Goal: Find specific page/section: Find specific page/section

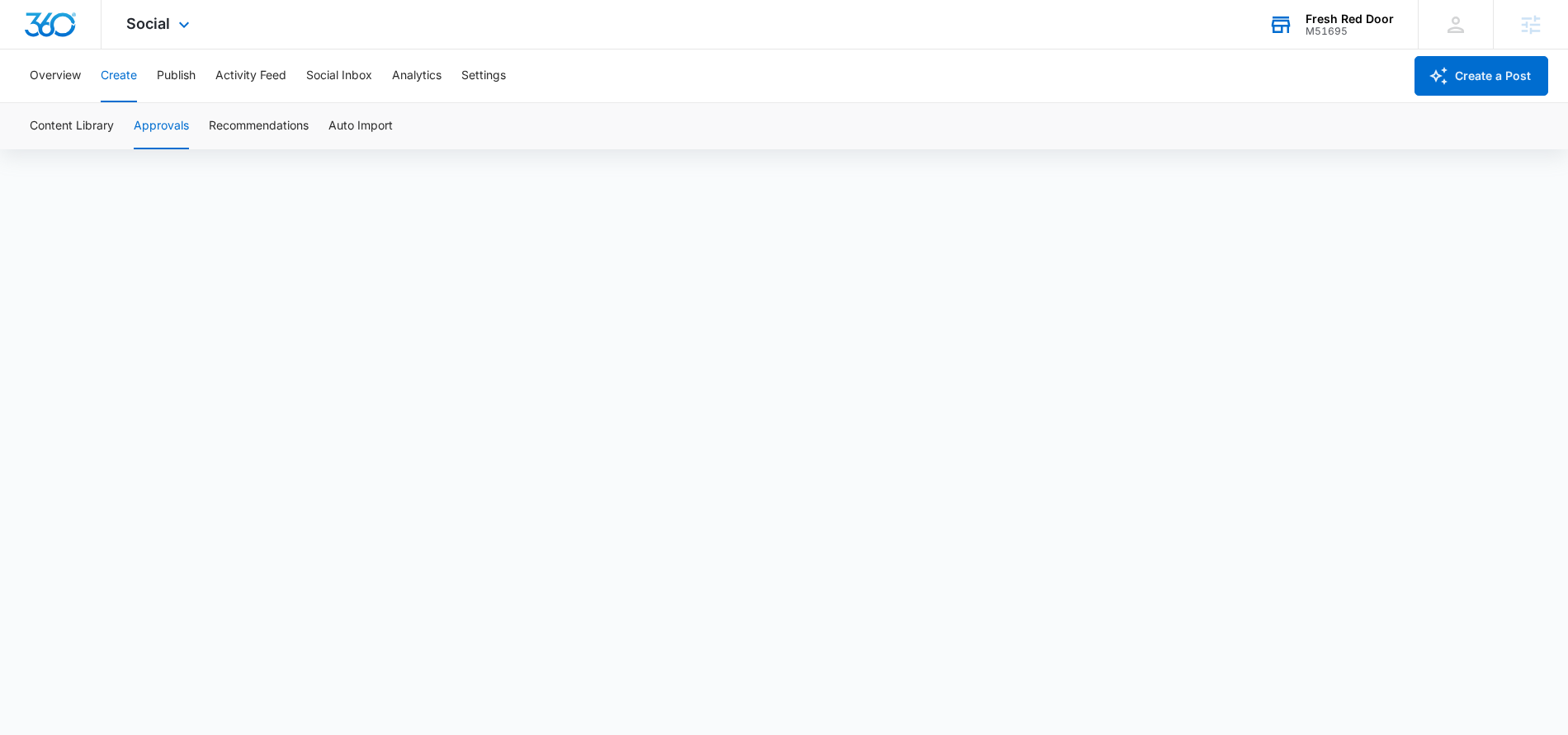
click at [1361, 36] on div "M51695" at bounding box center [1349, 31] width 88 height 12
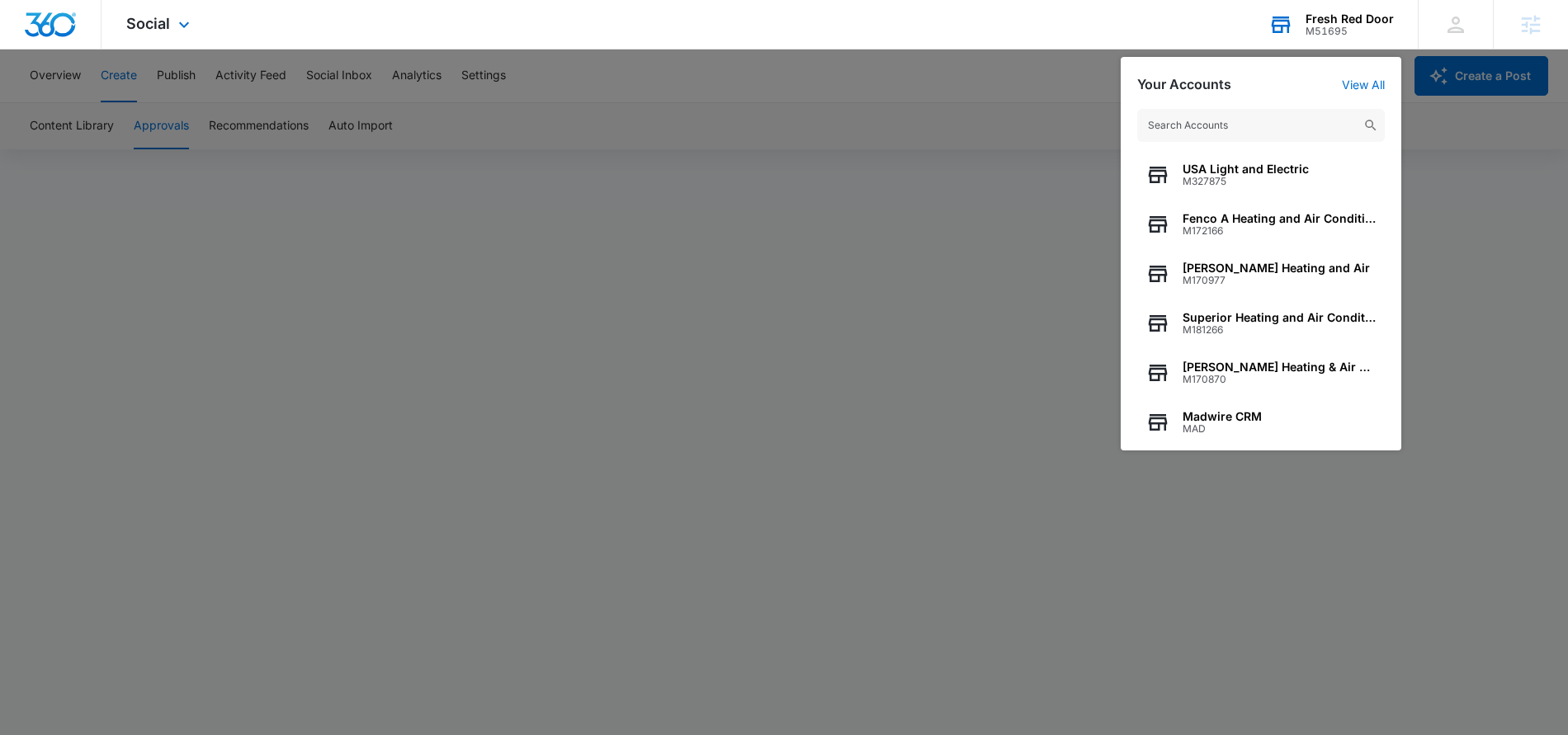
click at [1316, 121] on input "text" at bounding box center [1261, 125] width 247 height 33
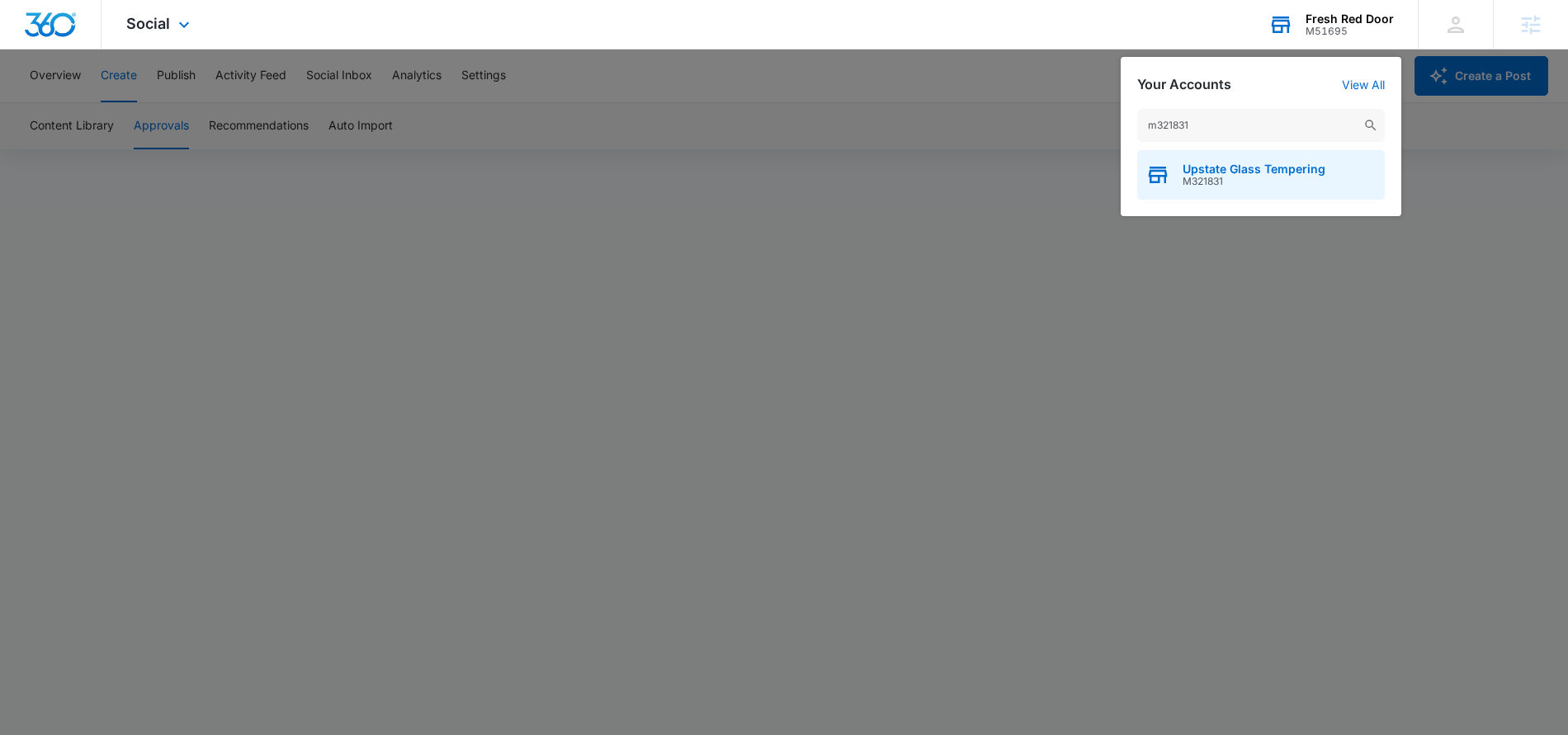
type input "m321831"
click at [1313, 194] on div "Upstate Glass Tempering M321831" at bounding box center [1261, 174] width 247 height 49
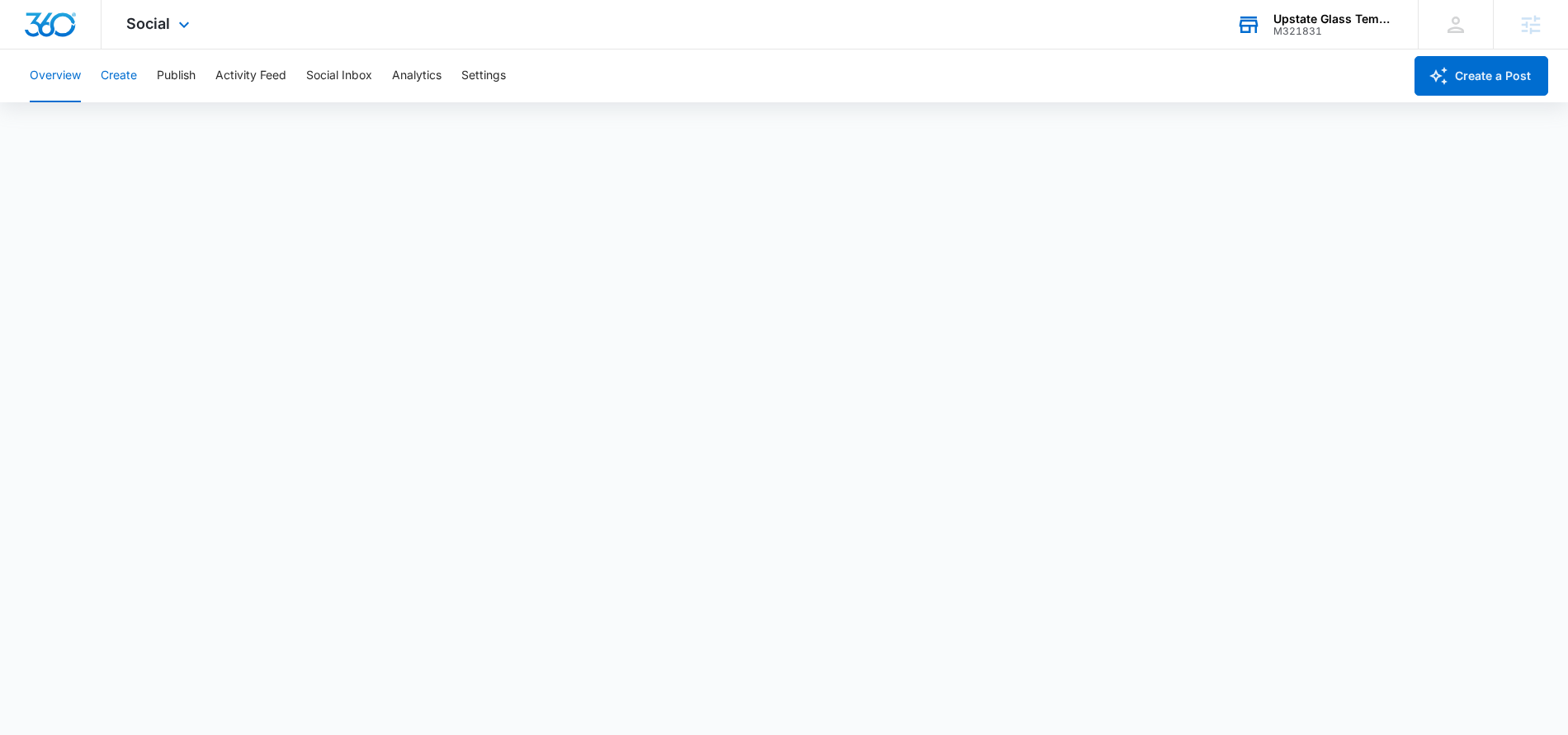
click at [106, 76] on button "Create" at bounding box center [119, 75] width 37 height 53
